Goal: Information Seeking & Learning: Find specific fact

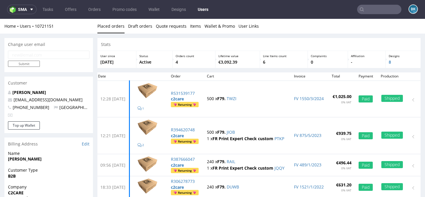
scroll to position [20, 0]
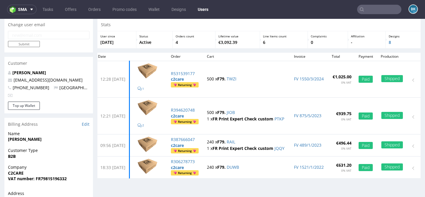
click at [384, 11] on input "text" at bounding box center [379, 9] width 44 height 9
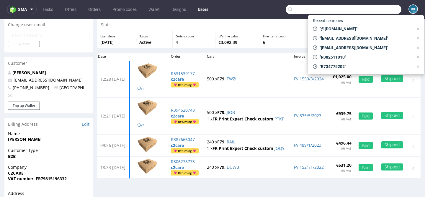
paste input "[EMAIL_ADDRESS][DOMAIN_NAME]"
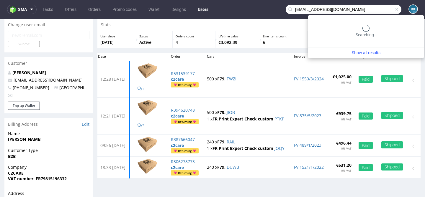
type input "[EMAIL_ADDRESS][DOMAIN_NAME]"
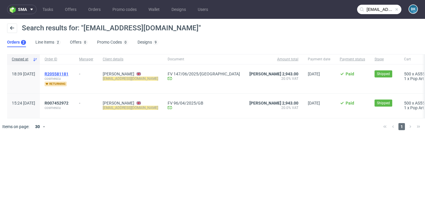
click at [68, 76] on span "R205581181" at bounding box center [57, 74] width 24 height 5
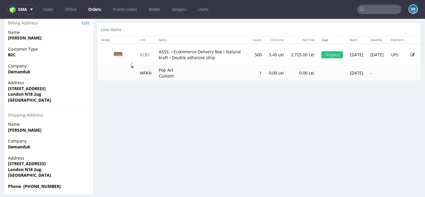
scroll to position [295, 0]
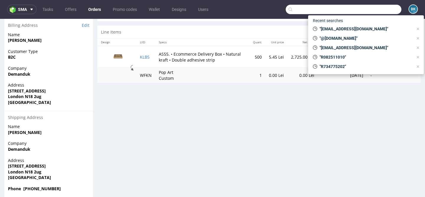
click at [384, 9] on input "text" at bounding box center [344, 9] width 116 height 9
paste input "[EMAIL_ADDRESS][DOMAIN_NAME]"
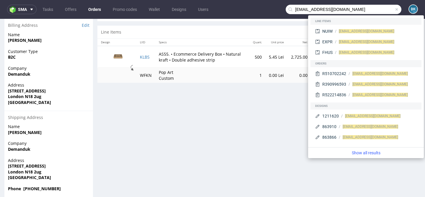
type input "[EMAIL_ADDRESS][DOMAIN_NAME]"
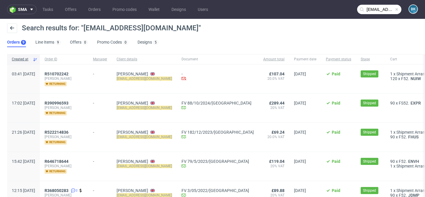
click at [394, 9] on span at bounding box center [396, 9] width 5 height 5
click at [367, 11] on input "text" at bounding box center [379, 9] width 44 height 9
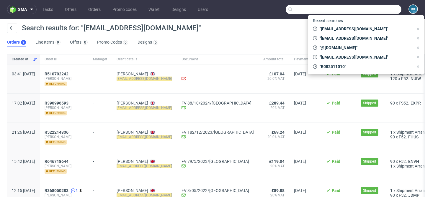
paste input "[EMAIL_ADDRESS][DOMAIN_NAME]"
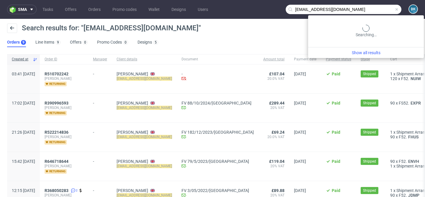
type input "[EMAIL_ADDRESS][DOMAIN_NAME]"
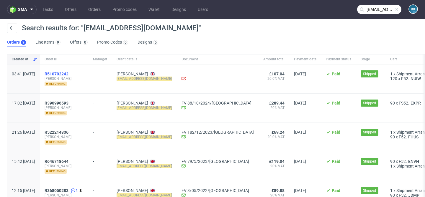
click at [68, 73] on span "R510702242" at bounding box center [57, 74] width 24 height 5
click at [68, 103] on span "R390996593" at bounding box center [57, 103] width 24 height 5
click at [68, 74] on span "R510702242" at bounding box center [57, 74] width 24 height 5
click at [68, 102] on span "R390996593" at bounding box center [57, 103] width 24 height 5
click at [68, 103] on span "R390996593" at bounding box center [57, 103] width 24 height 5
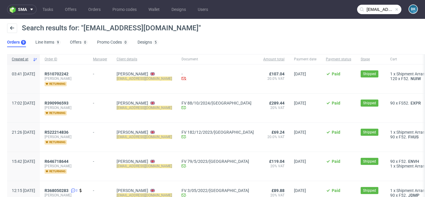
click at [371, 10] on input "[EMAIL_ADDRESS][DOMAIN_NAME]" at bounding box center [379, 9] width 44 height 9
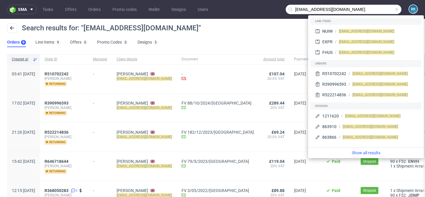
click at [394, 10] on span at bounding box center [396, 9] width 5 height 5
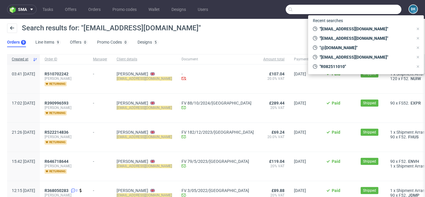
click at [392, 10] on input "text" at bounding box center [344, 9] width 116 height 9
paste input "[EMAIL_ADDRESS][DOMAIN_NAME]"
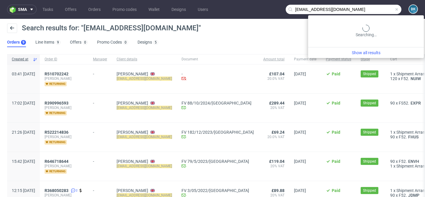
type input "[EMAIL_ADDRESS][DOMAIN_NAME]"
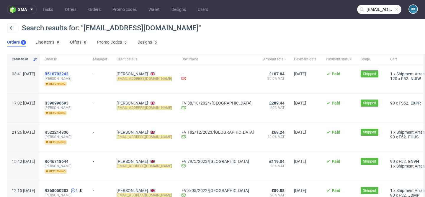
click at [68, 72] on span "R510702242" at bounding box center [57, 74] width 24 height 5
click at [394, 8] on span at bounding box center [396, 9] width 5 height 5
click at [379, 10] on input "text" at bounding box center [379, 9] width 44 height 9
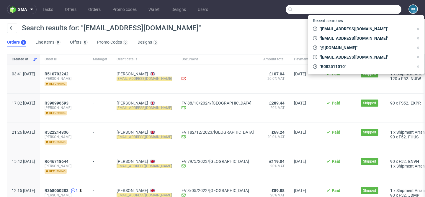
paste input "demandukcontact@gmail.com"
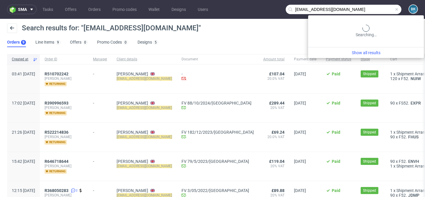
type input "demandukcontact@gmail.com"
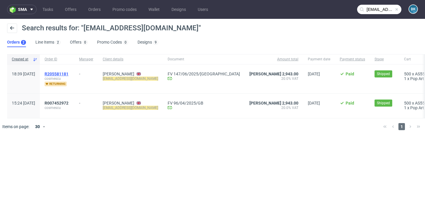
click at [68, 73] on span "R205581181" at bounding box center [57, 74] width 24 height 5
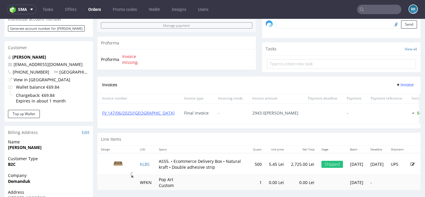
scroll to position [190, 0]
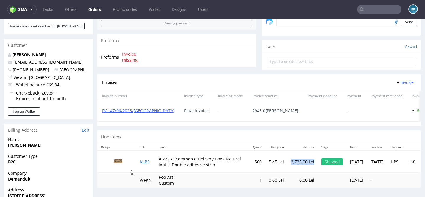
drag, startPoint x: 269, startPoint y: 163, endPoint x: 292, endPoint y: 160, distance: 23.2
click at [292, 160] on td "2,725.00 Lei" at bounding box center [302, 162] width 30 height 22
copy p "2,725.00 Lei"
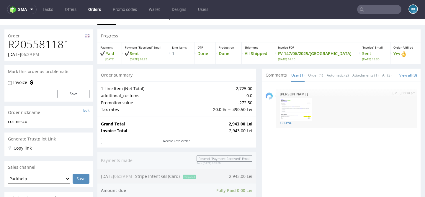
scroll to position [9, 0]
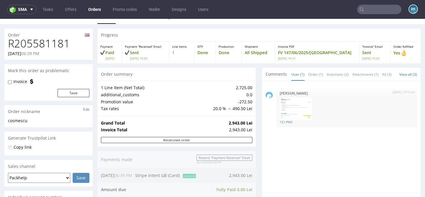
click at [377, 10] on input "text" at bounding box center [379, 9] width 44 height 9
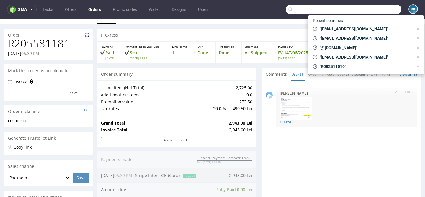
paste input "demandukcontact@gmail.com"
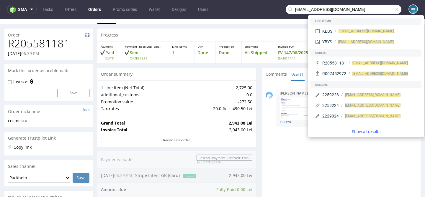
type input "demandukcontact@gmail.com"
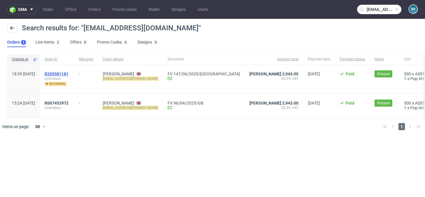
click at [68, 73] on span "R205581181" at bounding box center [57, 74] width 24 height 5
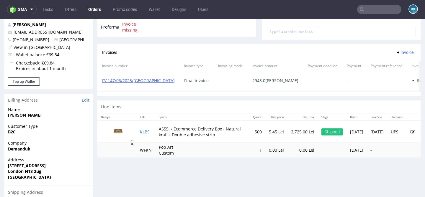
scroll to position [244, 0]
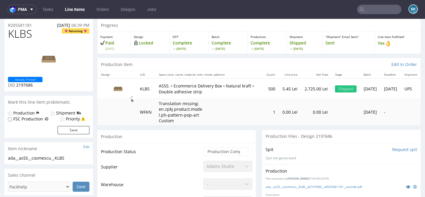
scroll to position [21, 0]
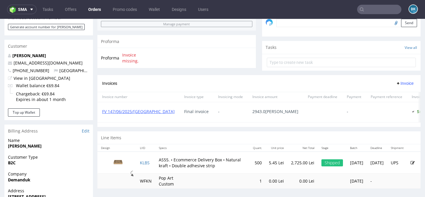
scroll to position [190, 0]
click at [365, 10] on input "text" at bounding box center [379, 9] width 44 height 9
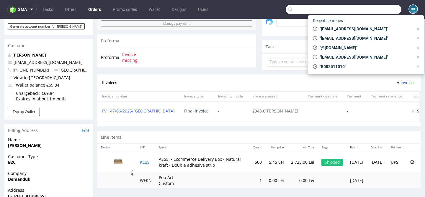
paste input "m.przybylska@apollocomponents.eu"
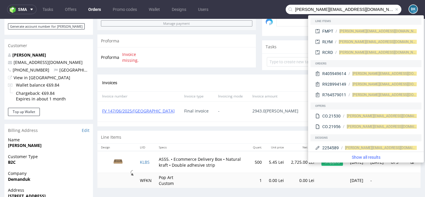
type input "m.przybylska@apollocomponents.eu"
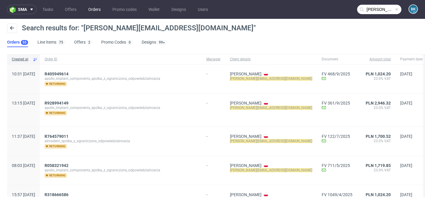
click at [97, 11] on link "Orders" at bounding box center [94, 9] width 19 height 9
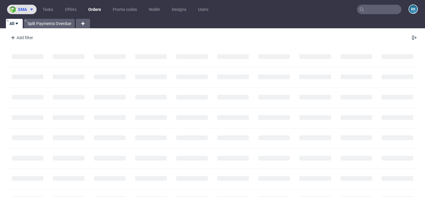
click at [27, 12] on span at bounding box center [30, 9] width 7 height 5
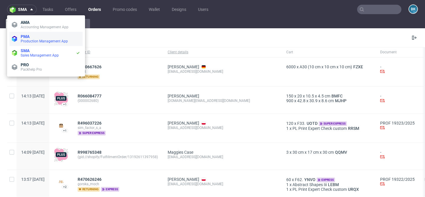
click at [30, 33] on li "PMA Production Management App" at bounding box center [45, 39] width 73 height 14
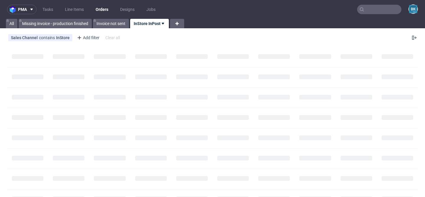
click at [383, 9] on input "text" at bounding box center [379, 9] width 44 height 9
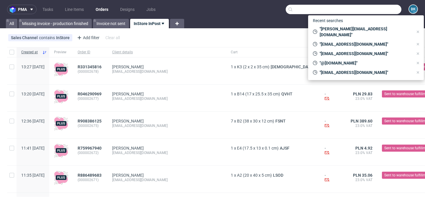
paste input "m.przybylska@apollocomponents.eu"
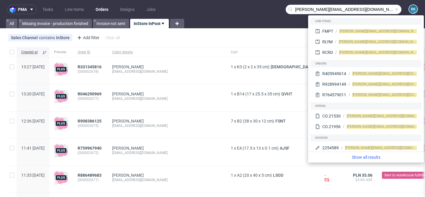
type input "m.przybylska@apollocomponents.eu"
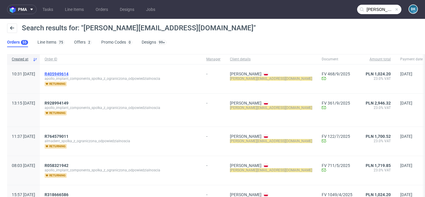
click at [68, 75] on span "R405949614" at bounding box center [57, 74] width 24 height 5
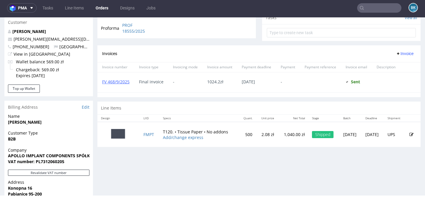
scroll to position [217, 0]
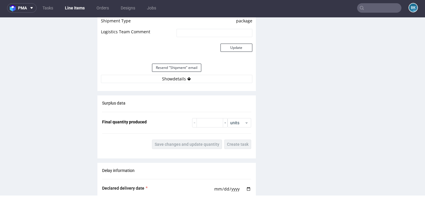
scroll to position [587, 0]
click at [173, 79] on button "Show details" at bounding box center [176, 79] width 151 height 8
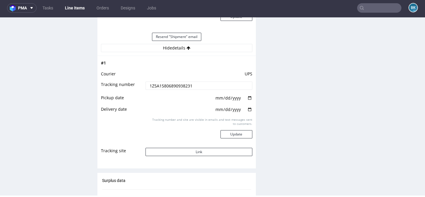
scroll to position [630, 0]
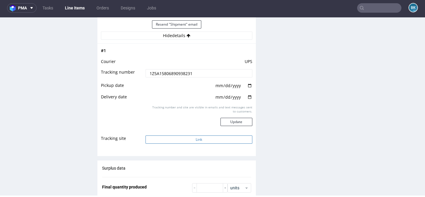
click at [180, 141] on button "Link" at bounding box center [198, 140] width 107 height 8
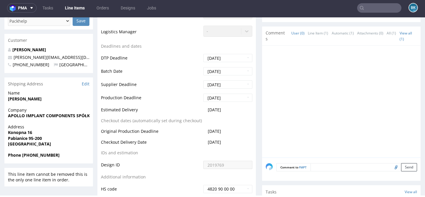
scroll to position [0, 0]
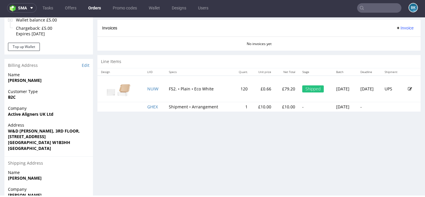
scroll to position [253, 0]
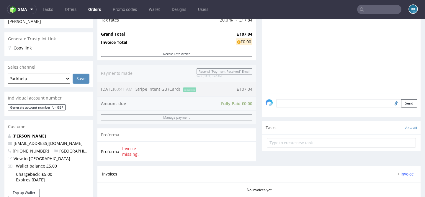
scroll to position [314, 0]
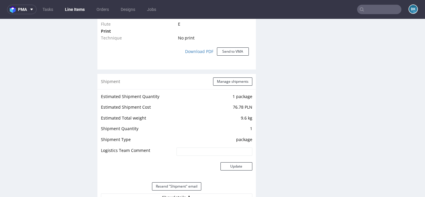
scroll to position [497, 0]
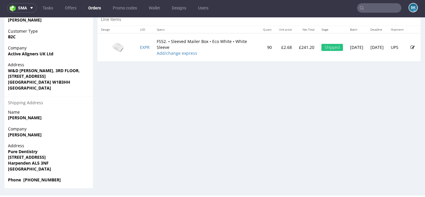
scroll to position [0, 0]
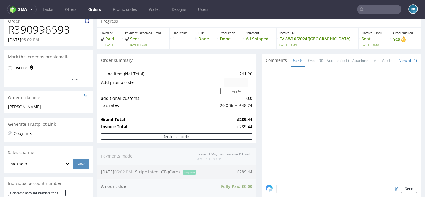
scroll to position [28, 0]
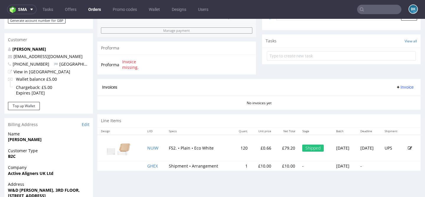
scroll to position [197, 0]
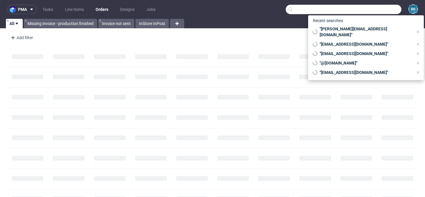
click at [386, 10] on input "text" at bounding box center [344, 9] width 116 height 9
paste input "R234256904"
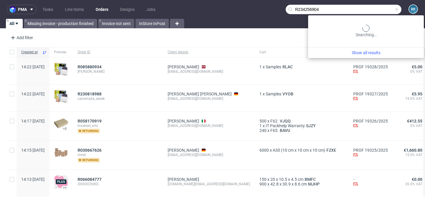
type input "R234256904"
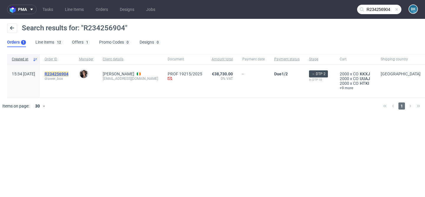
click at [68, 73] on mark "R234256904" at bounding box center [57, 74] width 24 height 5
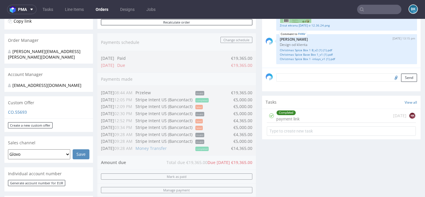
scroll to position [104, 0]
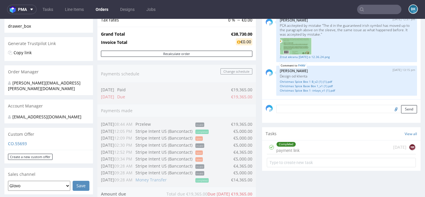
click at [371, 10] on input "text" at bounding box center [379, 9] width 44 height 9
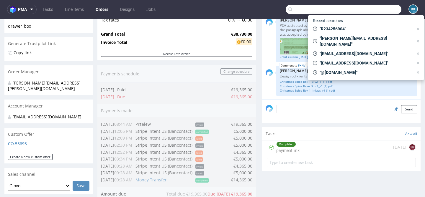
paste input "m.przybylska@apollocomponents.eu"
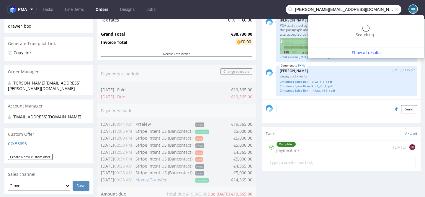
type input "m.przybylska@apollocomponents.eu"
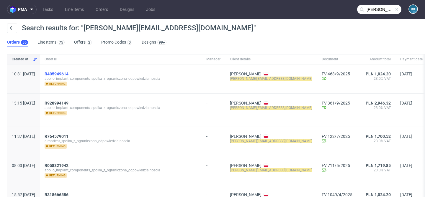
click at [68, 73] on span "R405949614" at bounding box center [57, 74] width 24 height 5
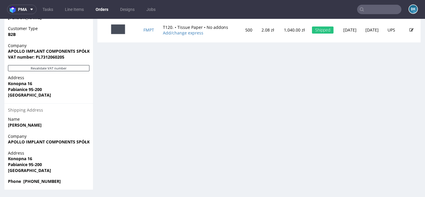
scroll to position [1, 0]
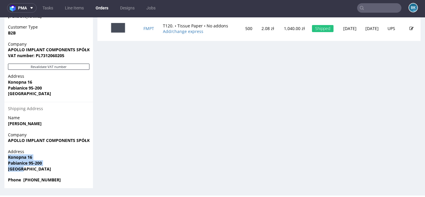
drag, startPoint x: 8, startPoint y: 158, endPoint x: 59, endPoint y: 177, distance: 54.4
click at [59, 177] on div "Address Konopna 16 Pabianice 95-200 Poland" at bounding box center [48, 163] width 89 height 28
click at [63, 163] on span "Pabianice 95-200" at bounding box center [48, 164] width 81 height 6
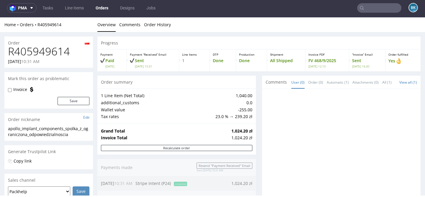
click at [380, 6] on input "text" at bounding box center [379, 7] width 44 height 9
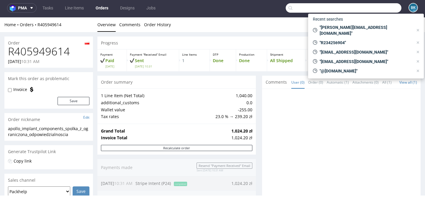
paste input "R234256904"
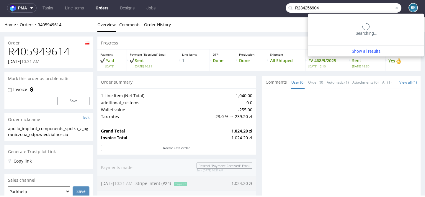
type input "R234256904"
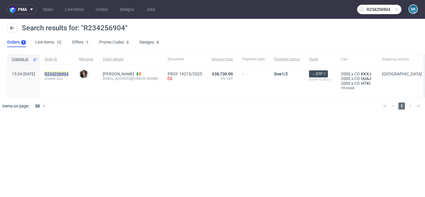
click at [68, 72] on mark "R234256904" at bounding box center [57, 74] width 24 height 5
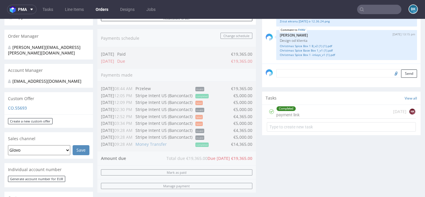
scroll to position [140, 0]
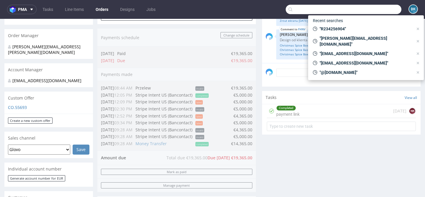
click at [371, 7] on input "text" at bounding box center [344, 9] width 116 height 9
paste input "m.przybylska@apollocomponents.eu"
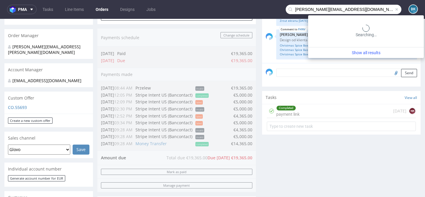
type input "m.przybylska@apollocomponents.eu"
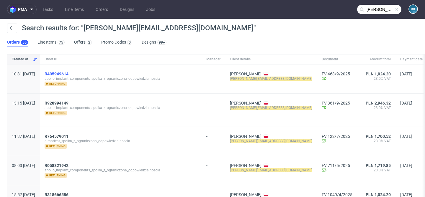
click at [68, 74] on span "R405949614" at bounding box center [57, 74] width 24 height 5
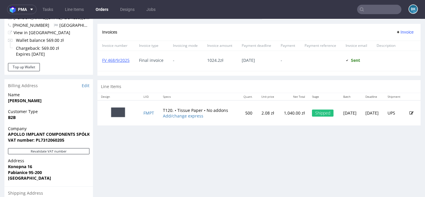
scroll to position [242, 0]
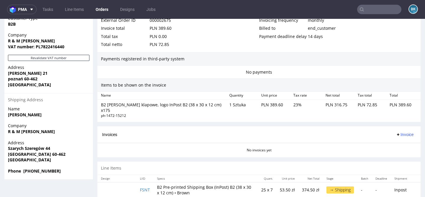
scroll to position [314, 0]
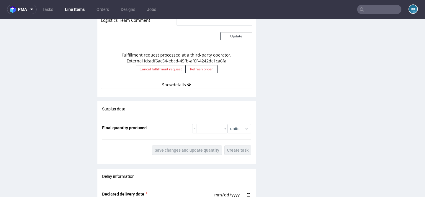
scroll to position [589, 0]
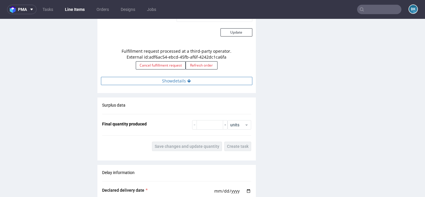
click at [181, 82] on button "Show details" at bounding box center [176, 81] width 151 height 8
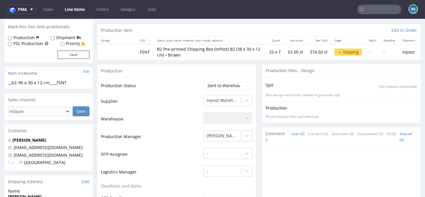
scroll to position [54, 0]
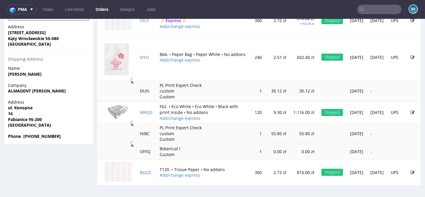
scroll to position [379, 0]
click at [44, 134] on strong "Phone [PHONE_NUMBER]" at bounding box center [34, 137] width 53 height 6
copy strong "48667769169"
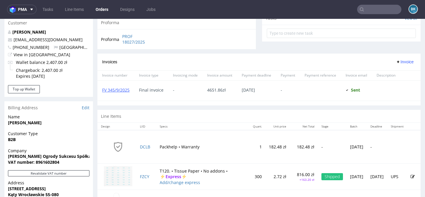
scroll to position [218, 0]
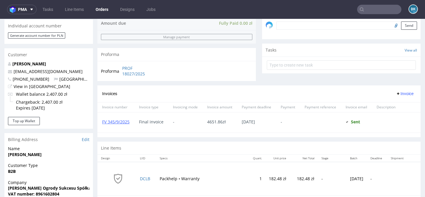
scroll to position [191, 0]
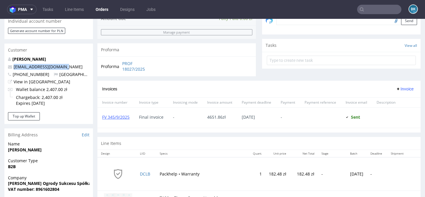
drag, startPoint x: 68, startPoint y: 67, endPoint x: 12, endPoint y: 67, distance: 56.4
click at [12, 67] on p "[EMAIL_ADDRESS][DOMAIN_NAME]" at bounding box center [48, 67] width 81 height 6
copy span "[EMAIL_ADDRESS][DOMAIN_NAME]"
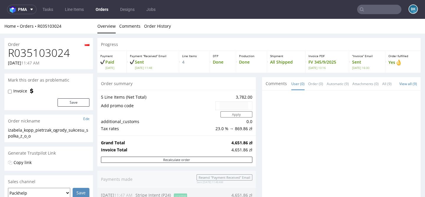
click at [379, 11] on input "text" at bounding box center [379, 9] width 44 height 9
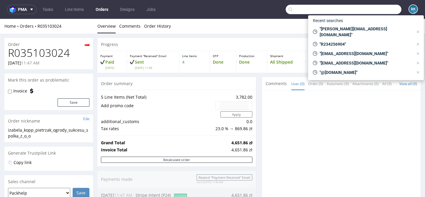
paste input "[EMAIL_ADDRESS][DOMAIN_NAME]"
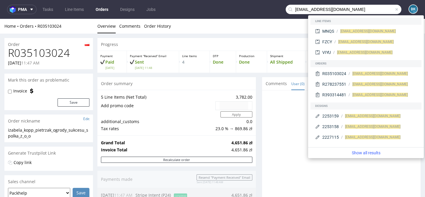
type input "[EMAIL_ADDRESS][DOMAIN_NAME]"
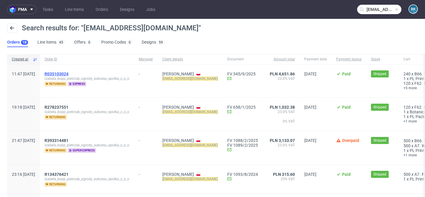
click at [68, 73] on span "R035103024" at bounding box center [57, 74] width 24 height 5
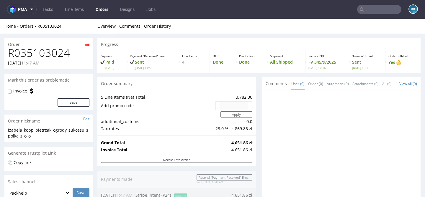
click at [54, 55] on h1 "R035103024" at bounding box center [48, 53] width 81 height 12
copy h1 "R035103024"
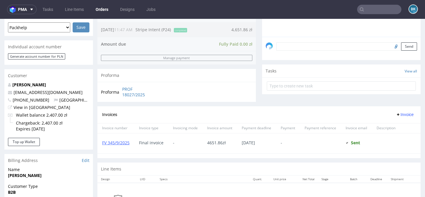
scroll to position [166, 0]
drag, startPoint x: 68, startPoint y: 92, endPoint x: 14, endPoint y: 92, distance: 54.9
click at [14, 92] on p "[EMAIL_ADDRESS][DOMAIN_NAME]" at bounding box center [48, 92] width 81 height 6
copy link "[EMAIL_ADDRESS][DOMAIN_NAME]"
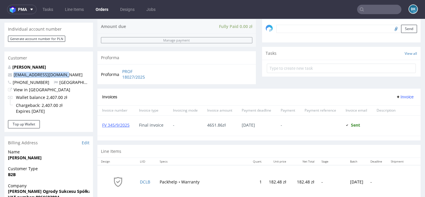
scroll to position [184, 0]
type input "[EMAIL_ADDRESS][DOMAIN_NAME]"
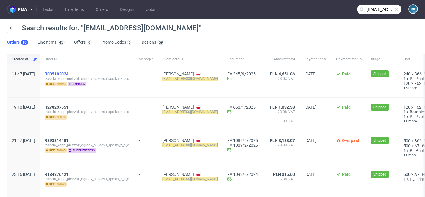
click at [68, 73] on span "R035103024" at bounding box center [57, 74] width 24 height 5
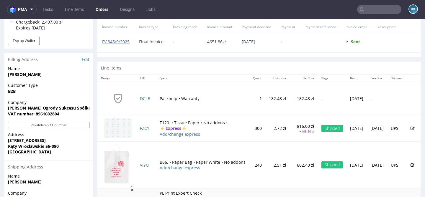
scroll to position [269, 0]
